Goal: Find specific page/section: Find specific page/section

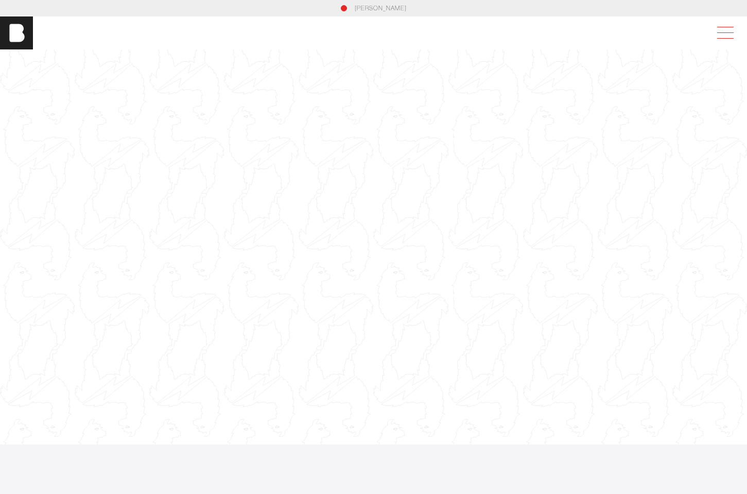
click at [733, 33] on span at bounding box center [724, 33] width 24 height 19
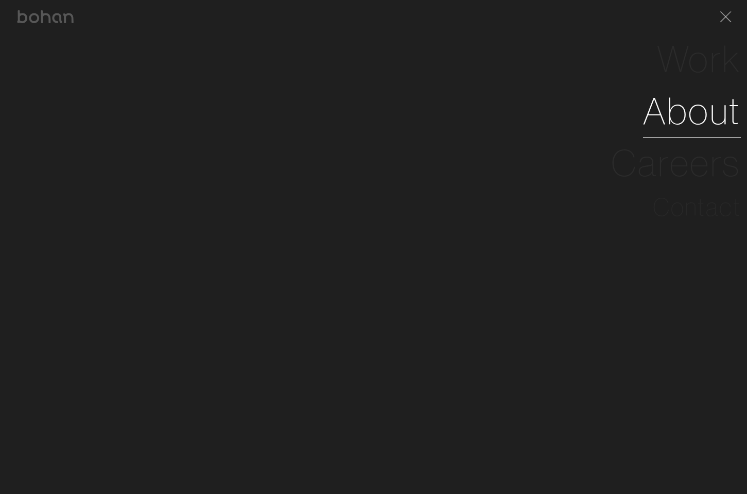
click at [698, 117] on link "About" at bounding box center [692, 111] width 98 height 52
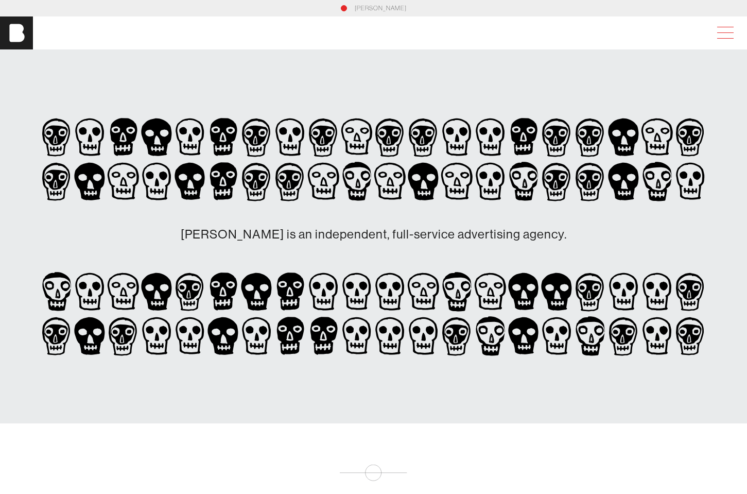
click at [733, 31] on span at bounding box center [724, 33] width 24 height 19
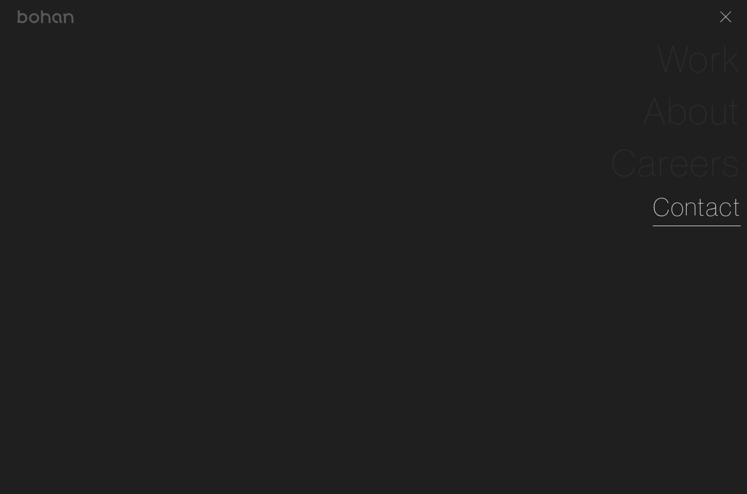
click at [696, 201] on link "Contact" at bounding box center [697, 207] width 88 height 37
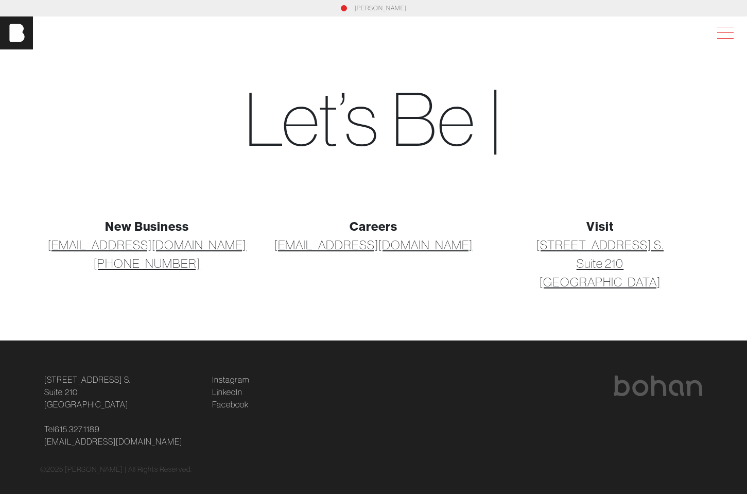
click at [728, 25] on span at bounding box center [724, 33] width 24 height 19
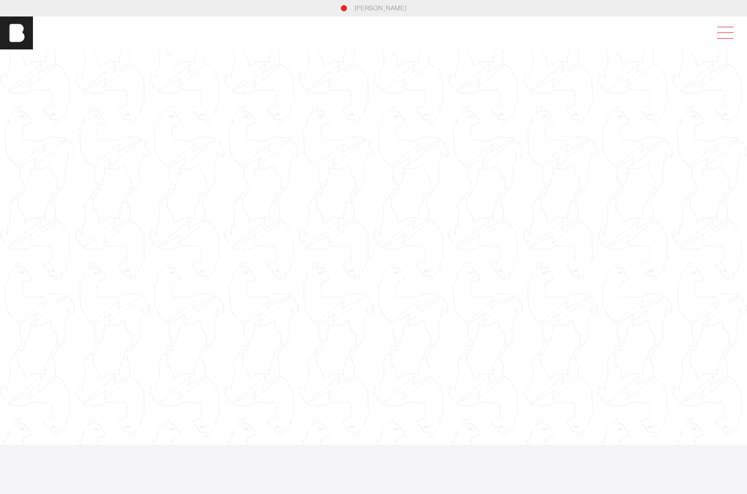
click at [732, 32] on span at bounding box center [724, 33] width 24 height 19
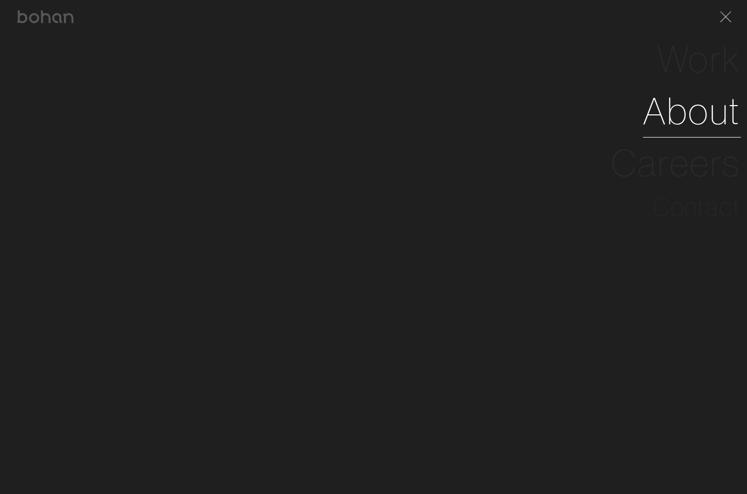
click at [694, 116] on link "About" at bounding box center [692, 111] width 98 height 52
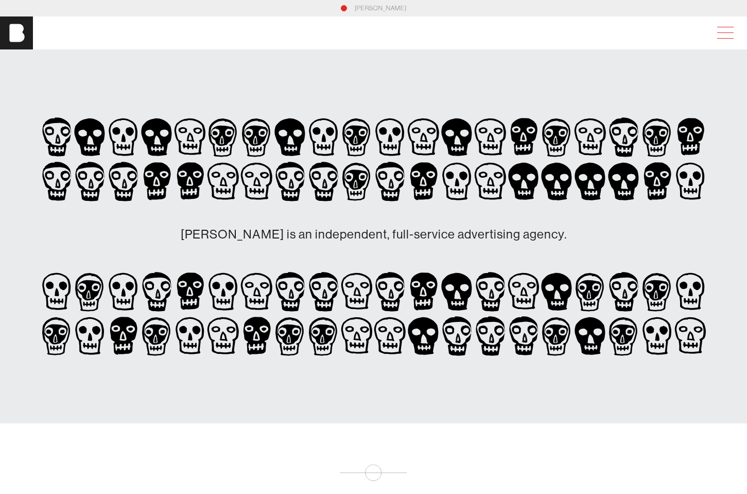
click at [730, 32] on span at bounding box center [726, 32] width 16 height 1
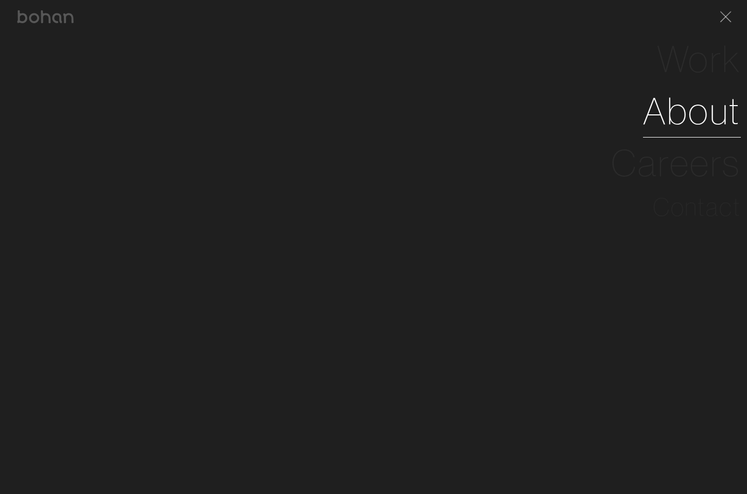
click at [710, 112] on link "About" at bounding box center [692, 111] width 98 height 52
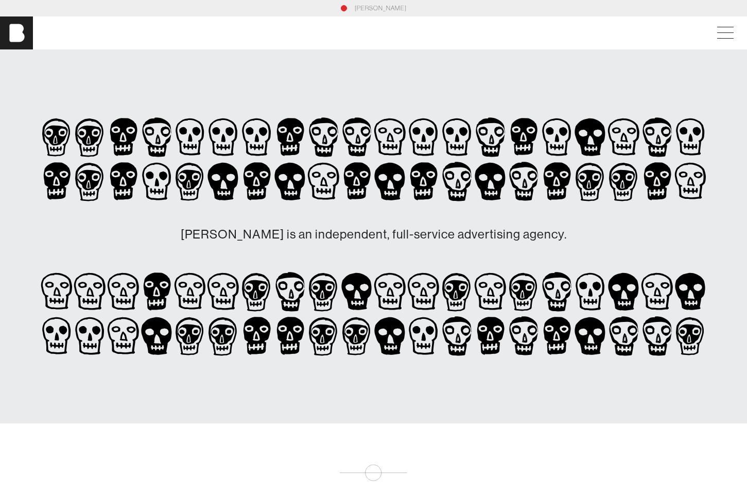
scroll to position [7, 0]
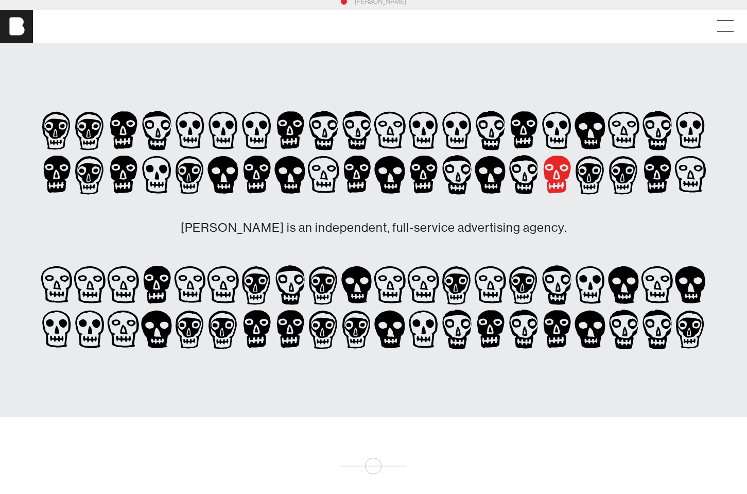
click at [271, 175] on icon at bounding box center [257, 175] width 27 height 38
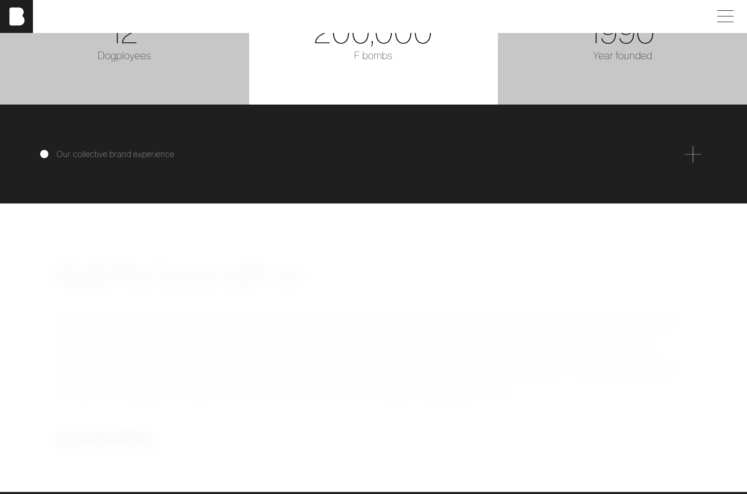
scroll to position [1550, 0]
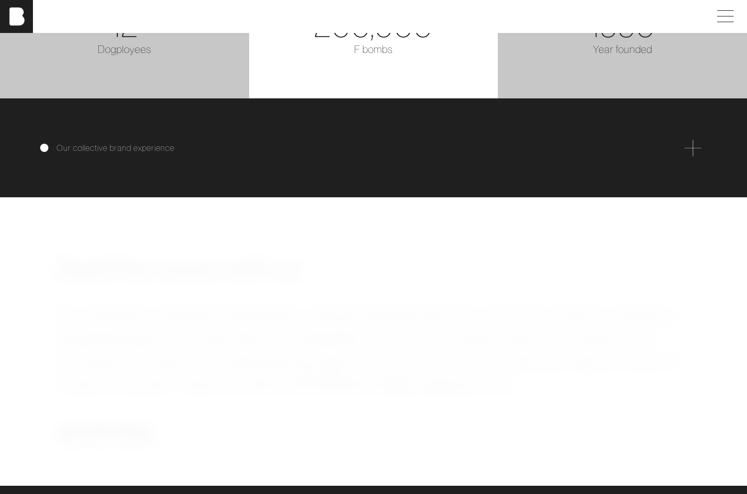
click at [141, 57] on div "Dogployees" at bounding box center [124, 49] width 237 height 15
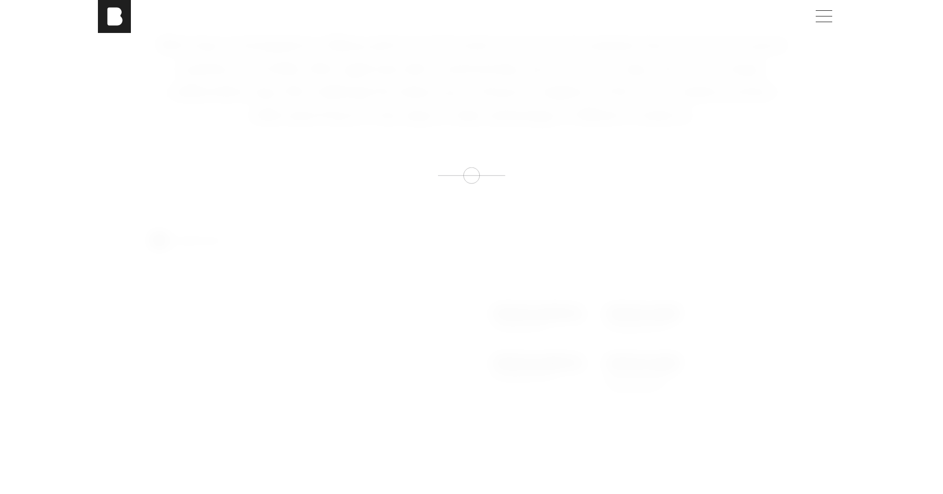
scroll to position [0, 0]
